Goal: Task Accomplishment & Management: Use online tool/utility

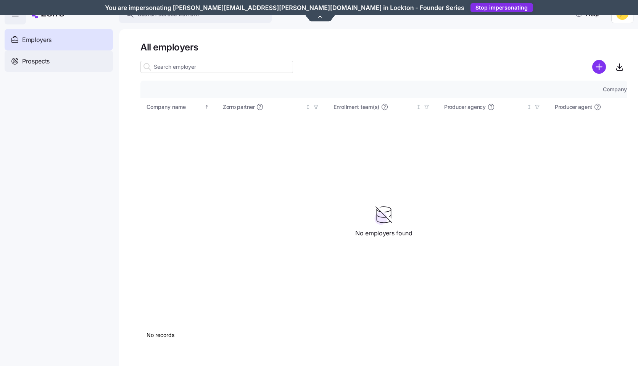
click at [92, 59] on div "Prospects" at bounding box center [59, 60] width 108 height 21
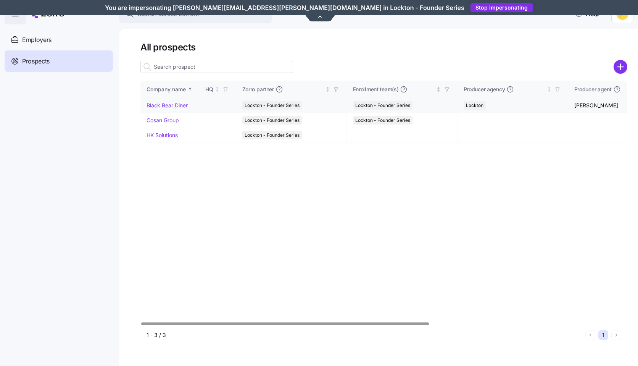
click at [183, 106] on link "Black Bear Diner" at bounding box center [167, 105] width 41 height 6
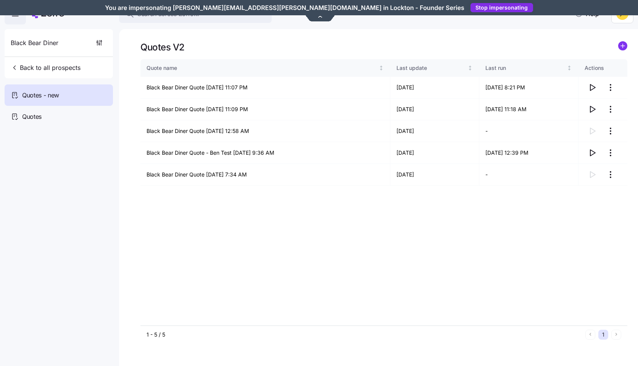
click at [621, 46] on icon "add icon" at bounding box center [623, 46] width 4 height 0
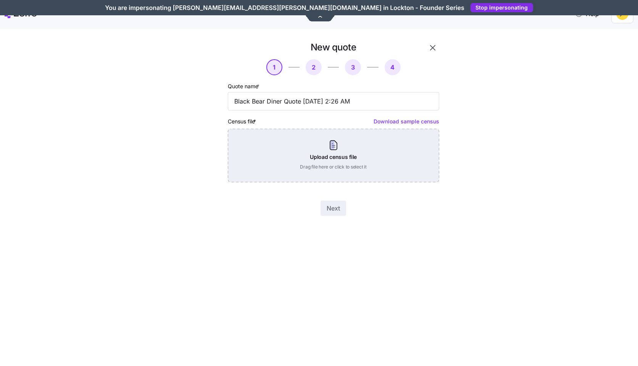
click at [356, 171] on div "Upload census file Drag file here or click to select it" at bounding box center [333, 155] width 211 height 53
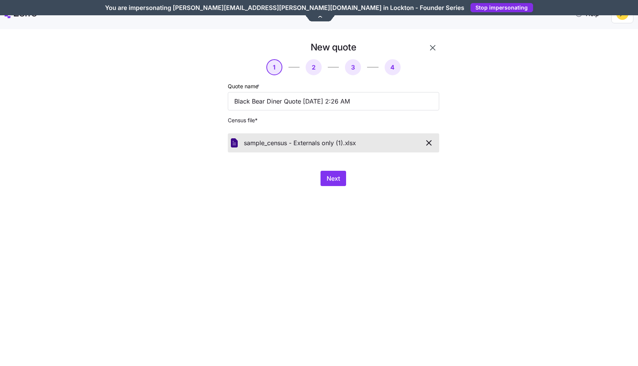
click at [317, 168] on div "New quote 1 2 3 4 Quote name * Black Bear Diner Quote 09/21/2025 2:26 AM Census…" at bounding box center [334, 113] width 218 height 151
click at [333, 179] on span "Next" at bounding box center [333, 178] width 13 height 9
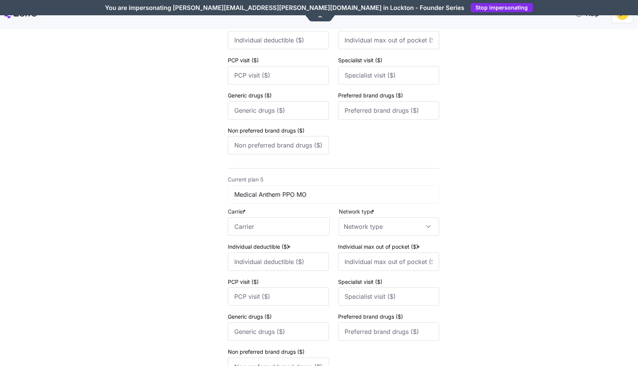
scroll to position [920, 0]
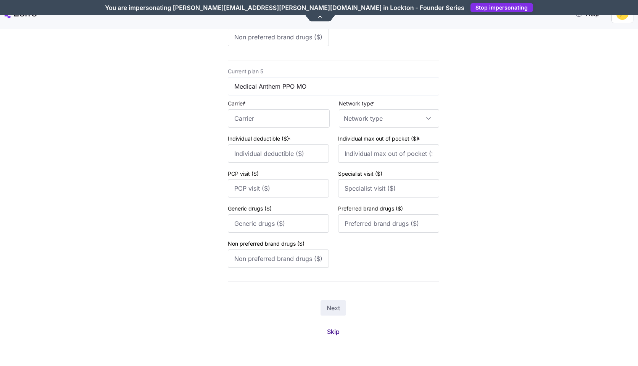
click at [337, 334] on span "Skip" at bounding box center [333, 331] width 13 height 9
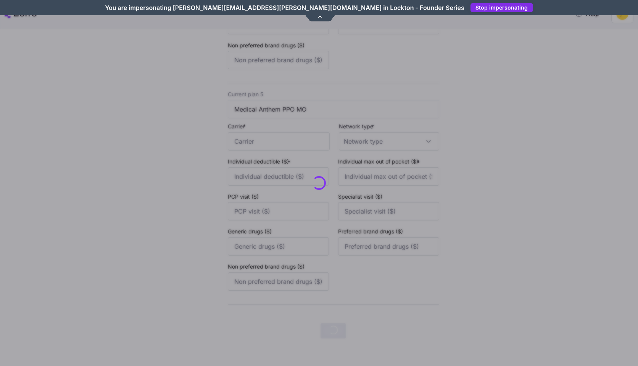
scroll to position [0, 0]
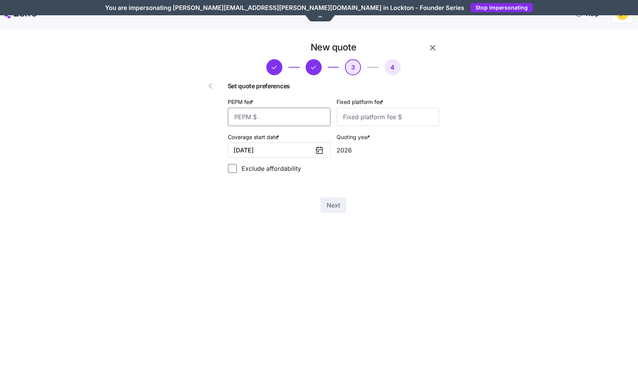
click at [316, 122] on input "PEPM fee *" at bounding box center [279, 117] width 103 height 18
type input "50"
type input "200"
click at [334, 207] on span "Next" at bounding box center [333, 204] width 13 height 9
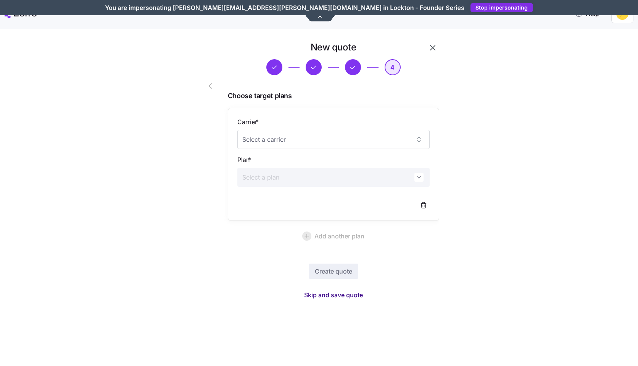
click at [342, 296] on span "Skip and save quote" at bounding box center [333, 294] width 59 height 9
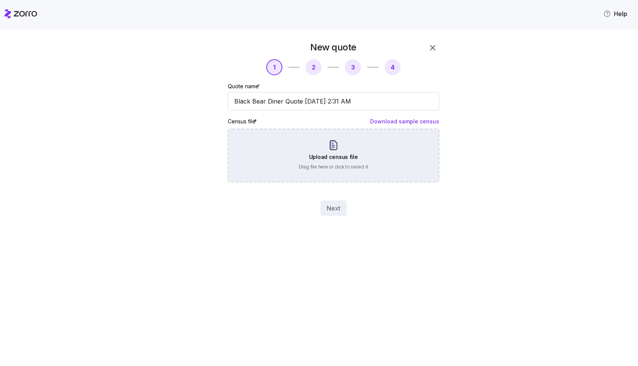
click at [402, 163] on div "Upload census file Drag file here or click to select it" at bounding box center [333, 155] width 211 height 53
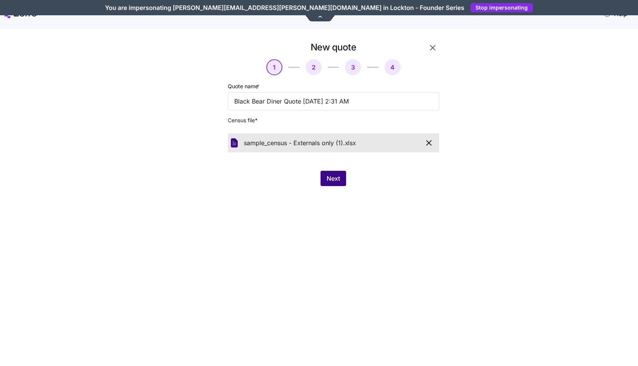
click at [338, 176] on span "Next" at bounding box center [333, 178] width 13 height 9
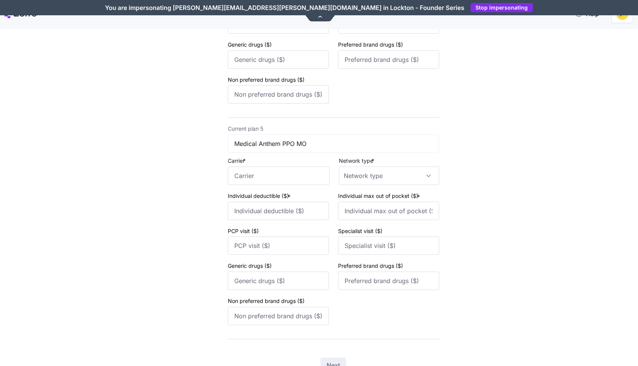
scroll to position [920, 0]
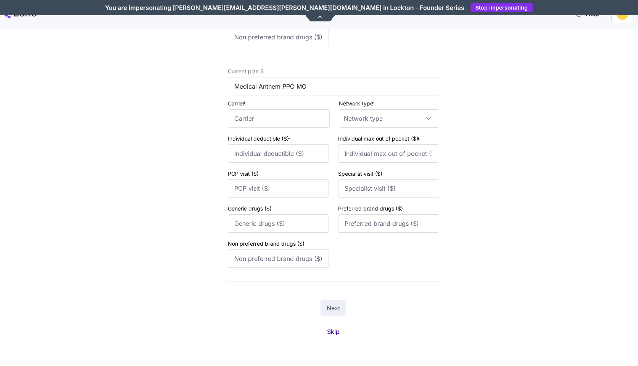
click at [341, 332] on button "Skip" at bounding box center [333, 331] width 25 height 14
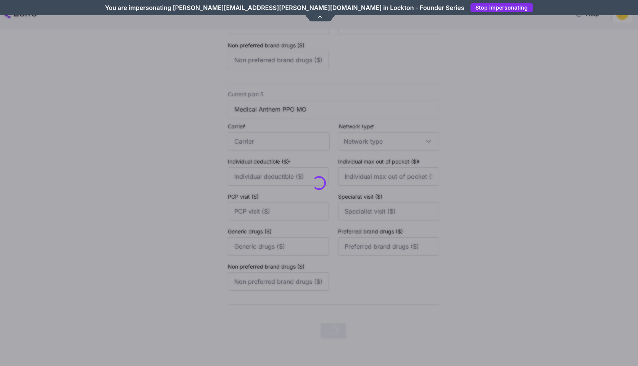
scroll to position [0, 0]
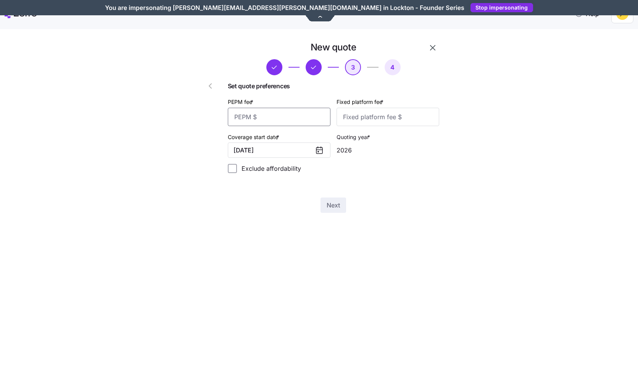
click at [305, 124] on input "PEPM fee *" at bounding box center [279, 117] width 103 height 18
type input "50"
type input "200"
click at [328, 209] on span "Next" at bounding box center [333, 204] width 13 height 9
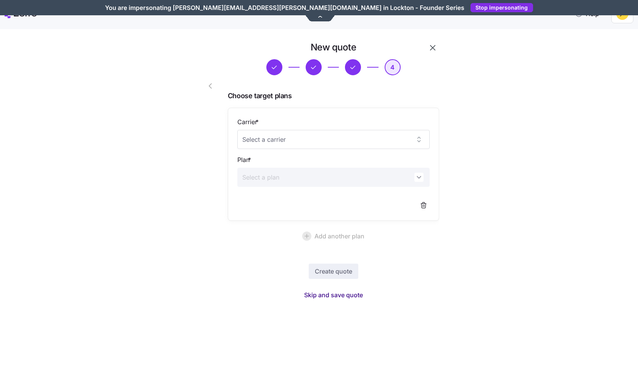
click at [334, 297] on span "Skip and save quote" at bounding box center [333, 294] width 59 height 9
click at [626, 23] on icon "button" at bounding box center [623, 21] width 6 height 6
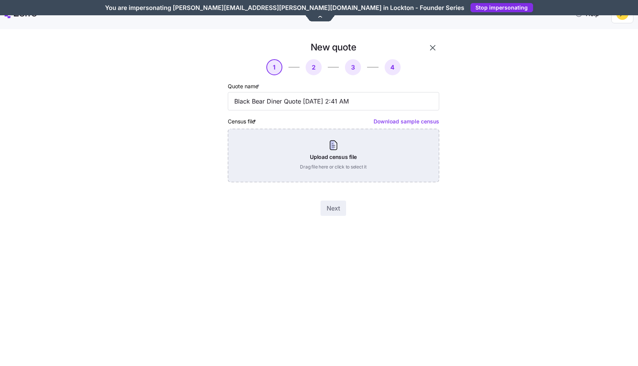
click at [347, 163] on div "Upload census file Drag file here or click to select it" at bounding box center [333, 155] width 211 height 53
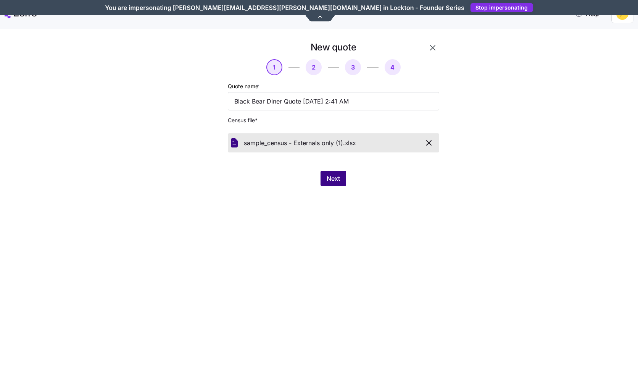
click at [333, 176] on span "Next" at bounding box center [333, 178] width 13 height 9
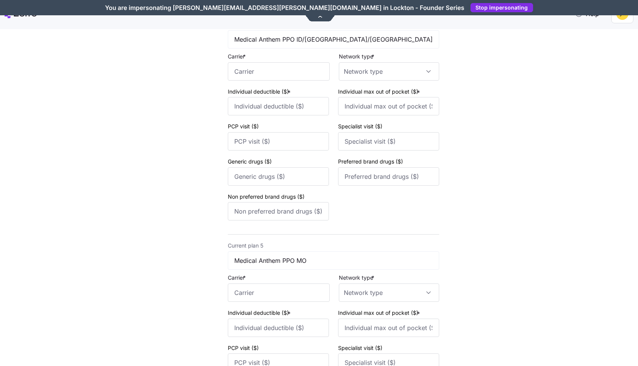
scroll to position [920, 0]
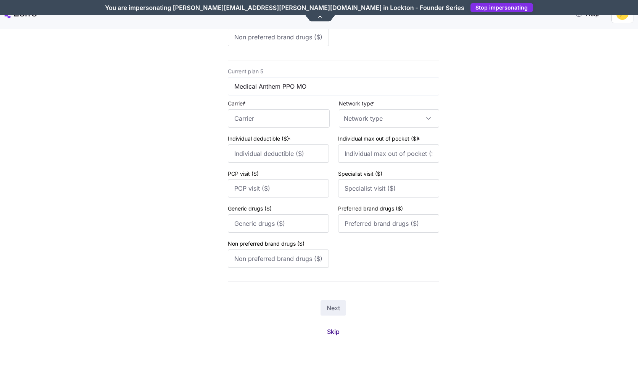
click at [338, 333] on span "Skip" at bounding box center [333, 331] width 13 height 9
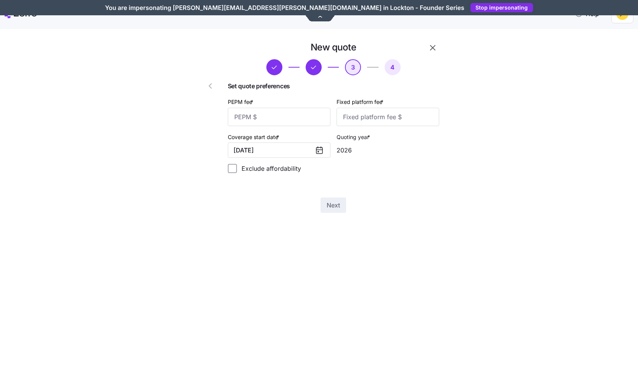
scroll to position [0, 0]
click at [312, 118] on input "PEPM fee *" at bounding box center [279, 117] width 103 height 18
type input "50"
type input "200"
click at [342, 205] on button "Next" at bounding box center [334, 204] width 26 height 15
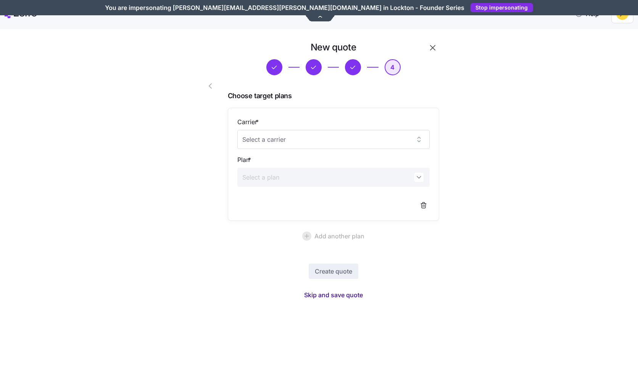
click at [350, 294] on span "Skip and save quote" at bounding box center [333, 294] width 59 height 9
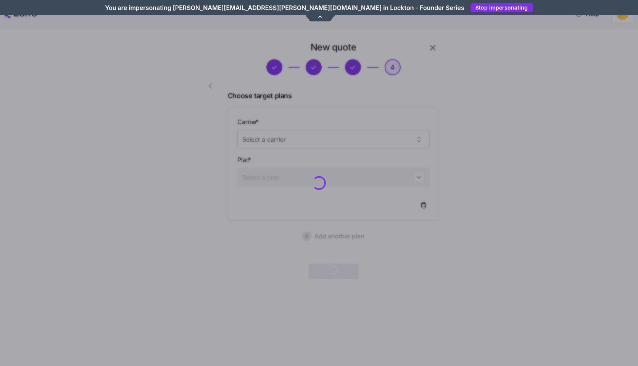
click at [425, 52] on div at bounding box center [319, 183] width 638 height 366
click at [433, 48] on div at bounding box center [319, 183] width 638 height 366
click at [29, 18] on div at bounding box center [319, 183] width 638 height 366
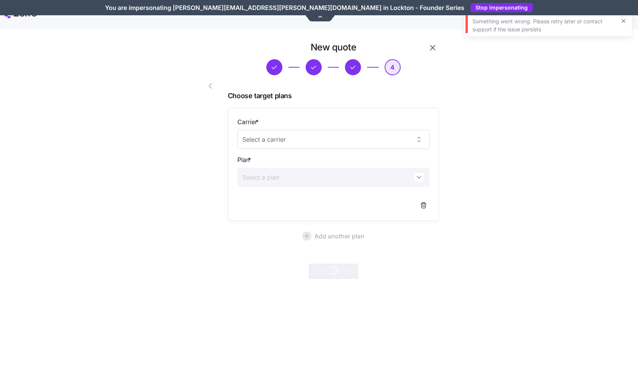
click at [319, 18] on icon at bounding box center [320, 16] width 10 height 6
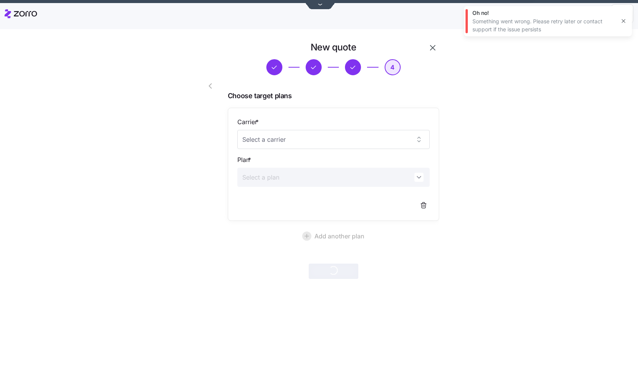
click at [22, 11] on icon at bounding box center [21, 13] width 32 height 9
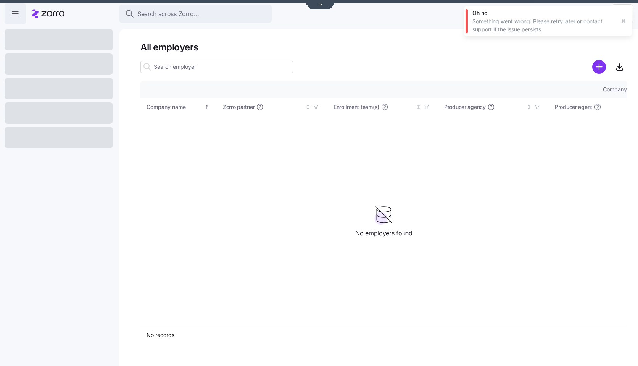
click at [201, 70] on input at bounding box center [216, 67] width 153 height 12
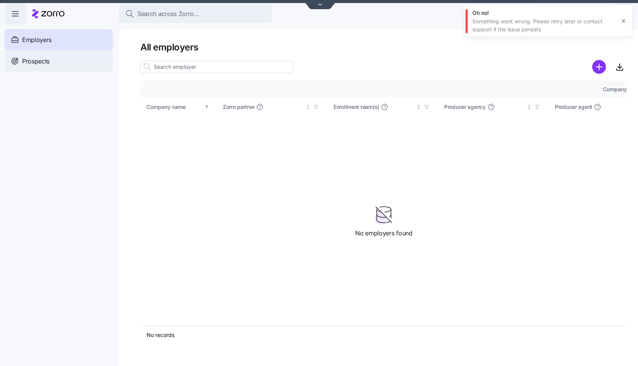
click at [106, 56] on div "Prospects" at bounding box center [59, 60] width 108 height 21
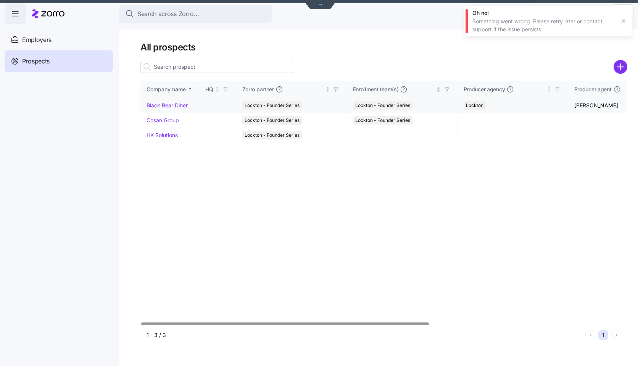
click at [181, 103] on link "Black Bear Diner" at bounding box center [167, 105] width 41 height 6
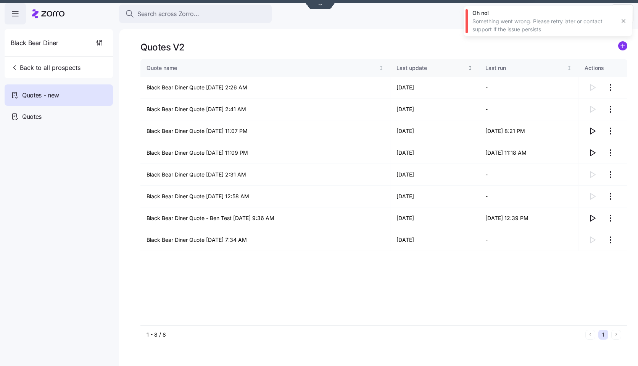
click at [467, 69] on icon "Not sorted" at bounding box center [469, 67] width 5 height 5
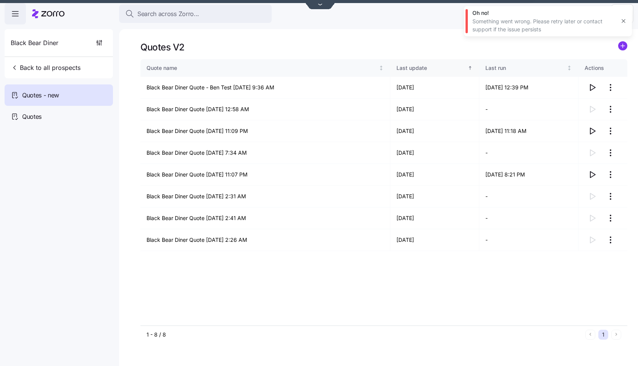
click at [467, 69] on icon "Sorted ascending" at bounding box center [469, 67] width 5 height 5
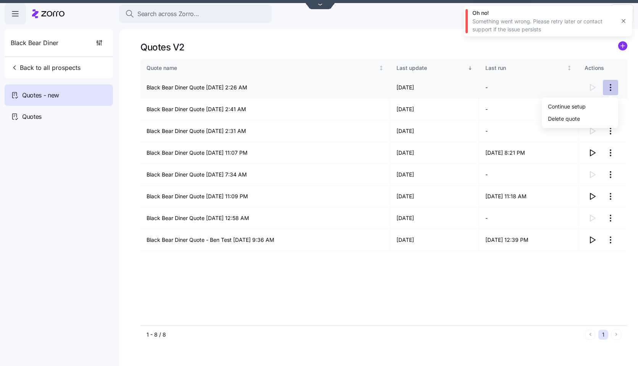
click at [606, 90] on html "Search across Zorro... Help Black Bear Diner Back to all prospects Quotes - new…" at bounding box center [319, 180] width 638 height 361
click at [577, 105] on div "Continue setup" at bounding box center [567, 106] width 38 height 8
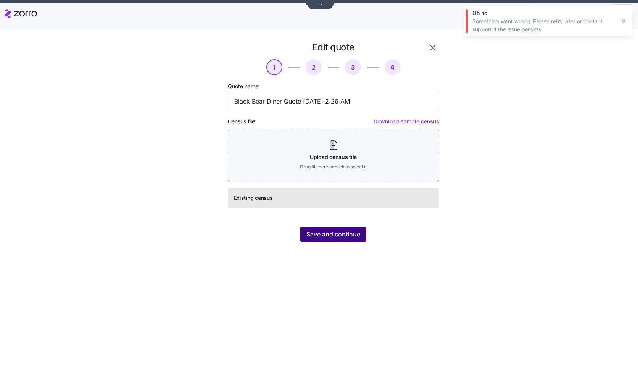
click at [339, 232] on span "Save and continue" at bounding box center [333, 233] width 54 height 9
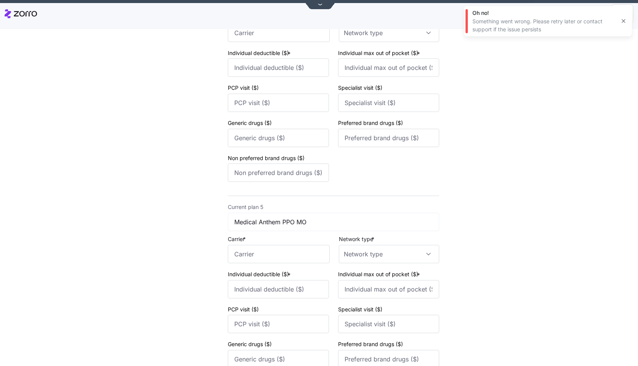
scroll to position [920, 0]
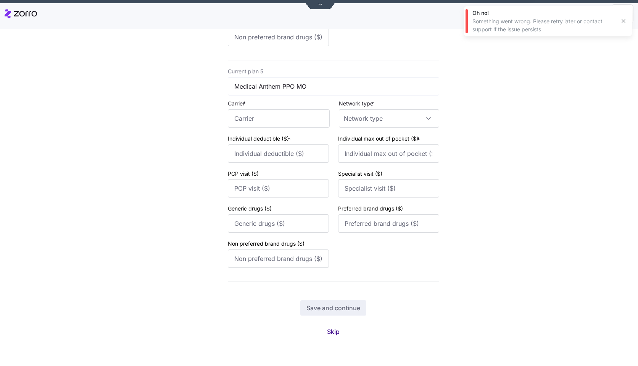
click at [336, 333] on span "Skip" at bounding box center [333, 331] width 13 height 9
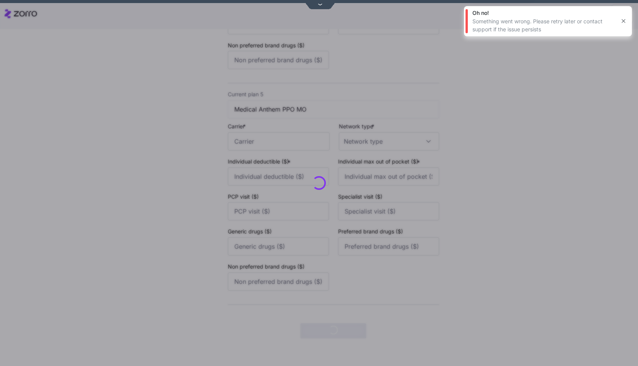
scroll to position [0, 0]
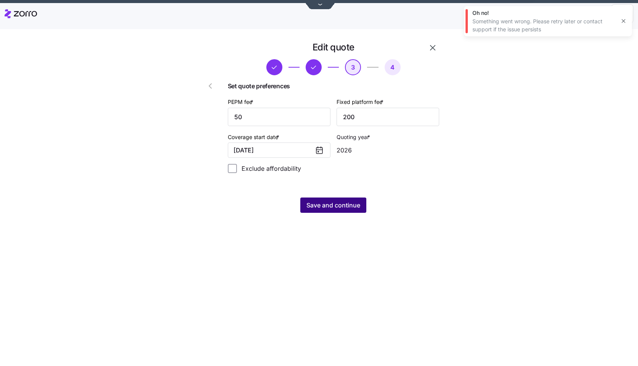
click at [333, 203] on span "Save and continue" at bounding box center [333, 204] width 54 height 9
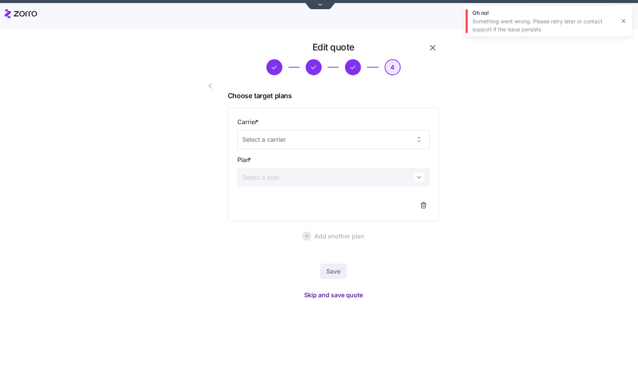
click at [346, 298] on span "Skip and save quote" at bounding box center [333, 294] width 59 height 9
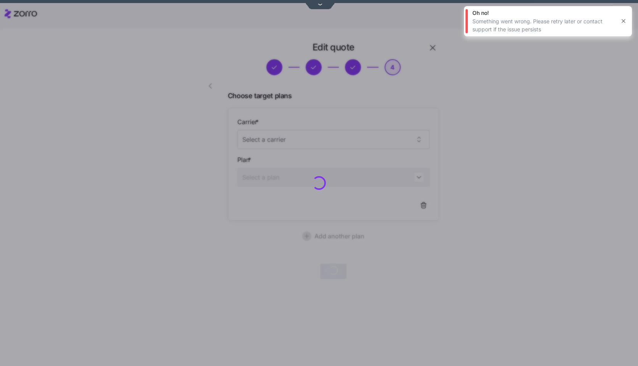
click at [625, 23] on icon "button" at bounding box center [623, 21] width 6 height 6
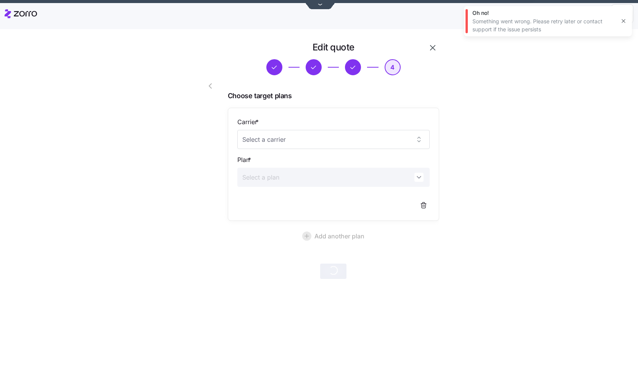
click at [622, 23] on icon "button" at bounding box center [623, 20] width 3 height 3
click at [211, 86] on icon "button" at bounding box center [210, 85] width 9 height 9
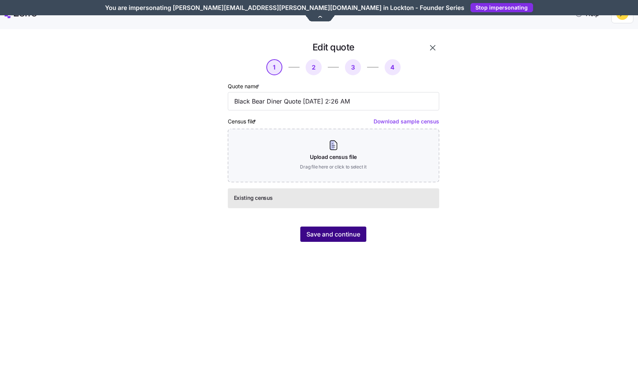
click at [353, 229] on button "Save and continue" at bounding box center [333, 233] width 66 height 15
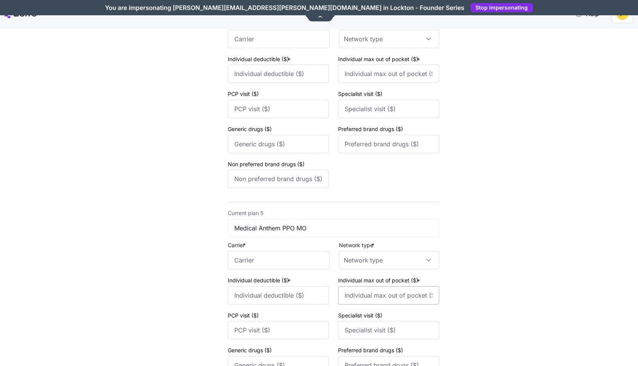
scroll to position [920, 0]
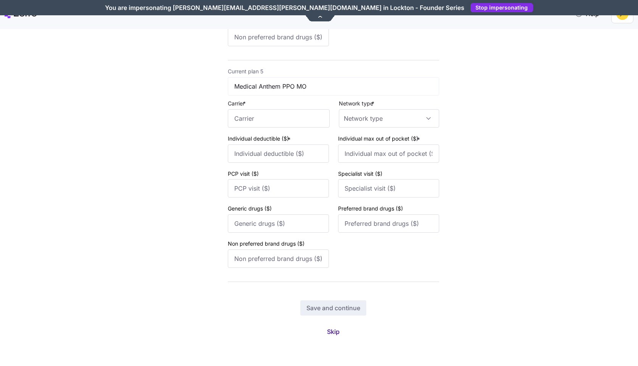
click at [333, 334] on span "Skip" at bounding box center [333, 331] width 13 height 9
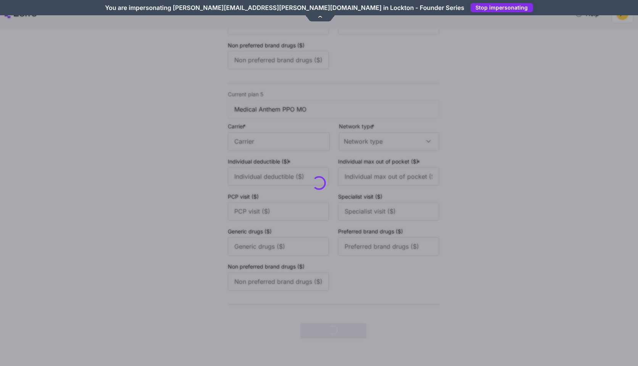
scroll to position [0, 0]
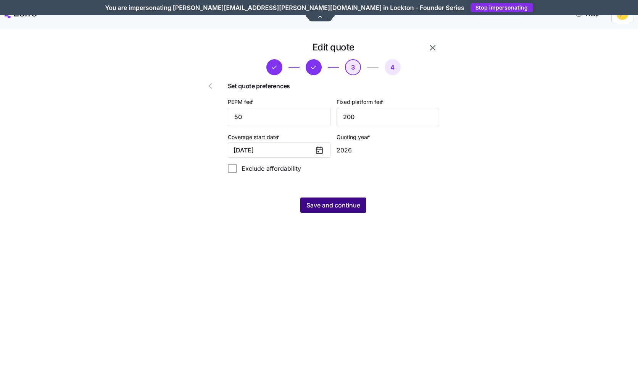
click at [346, 209] on span "Save and continue" at bounding box center [333, 204] width 54 height 9
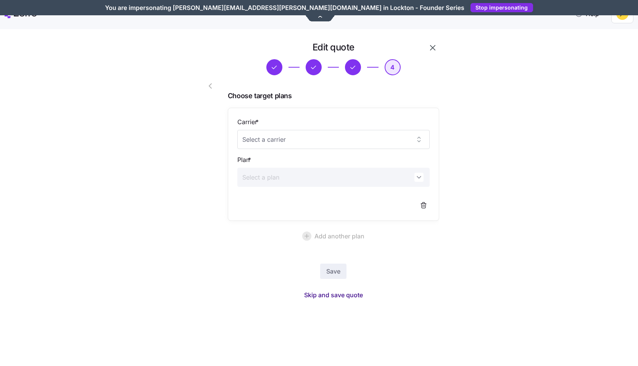
click at [356, 298] on span "Skip and save quote" at bounding box center [333, 294] width 59 height 9
click at [110, 95] on div "Edit quote 4 Choose target plans Carrier * Plan * Add another plan Save" at bounding box center [324, 164] width 606 height 247
click at [267, 73] on span "button" at bounding box center [274, 67] width 15 height 15
click at [209, 84] on icon "button" at bounding box center [210, 85] width 9 height 9
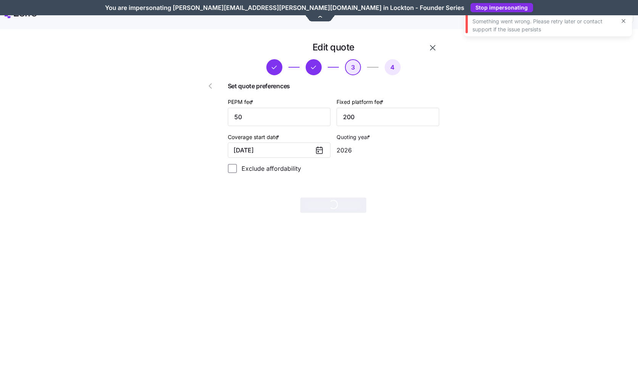
click at [214, 82] on icon "button" at bounding box center [210, 85] width 9 height 9
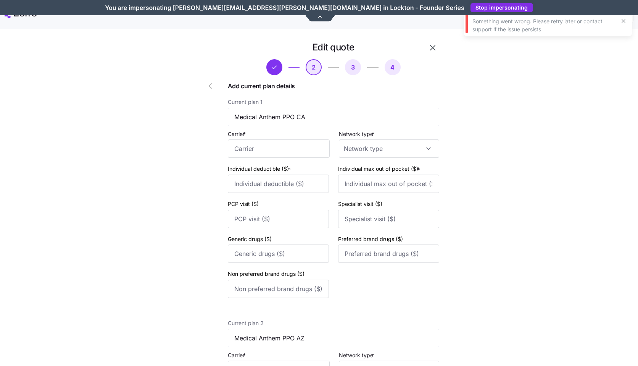
click at [353, 69] on span "3" at bounding box center [353, 67] width 16 height 16
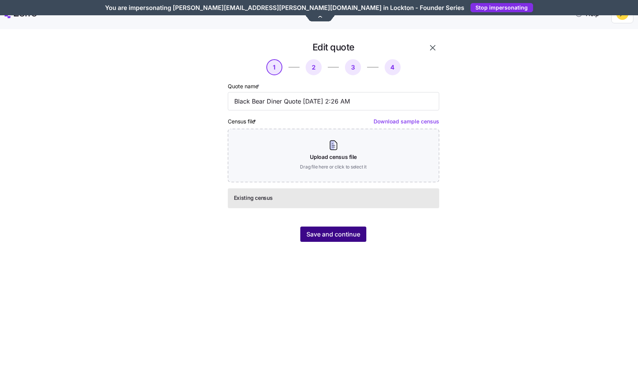
click at [355, 231] on span "Save and continue" at bounding box center [333, 233] width 54 height 9
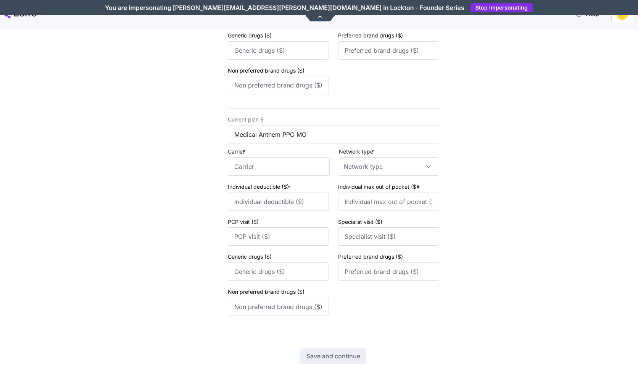
scroll to position [920, 0]
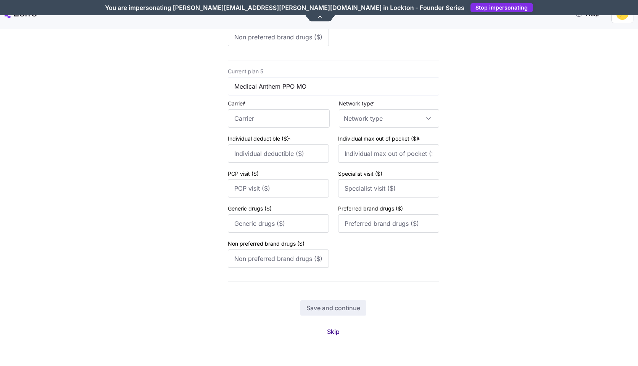
click at [335, 332] on span "Skip" at bounding box center [333, 331] width 13 height 9
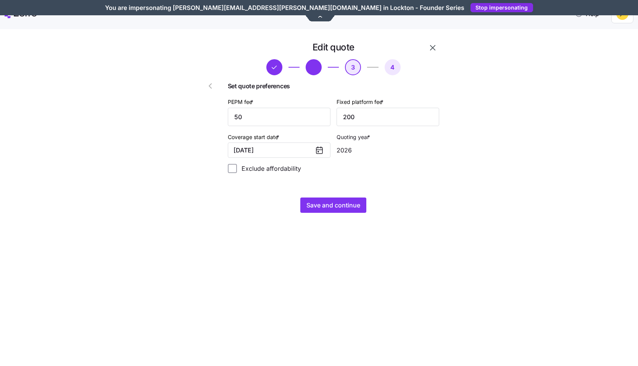
scroll to position [0, 0]
click at [329, 218] on div "Edit quote 3 4 Set quote preferences PEPM fee * 50 Fixed platform fee * 200 Cov…" at bounding box center [324, 131] width 267 height 180
click at [334, 206] on span "Save and continue" at bounding box center [333, 204] width 54 height 9
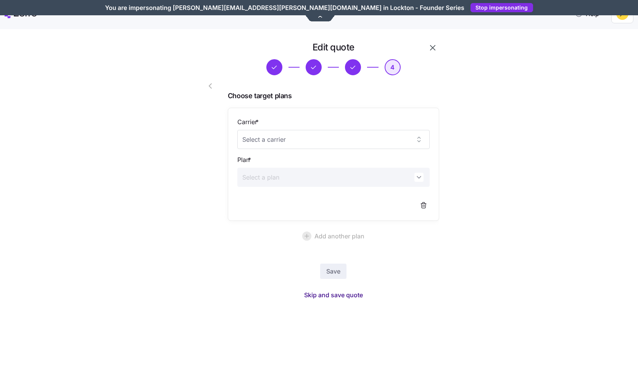
click at [334, 293] on span "Skip and save quote" at bounding box center [333, 294] width 59 height 9
